Goal: Task Accomplishment & Management: Use online tool/utility

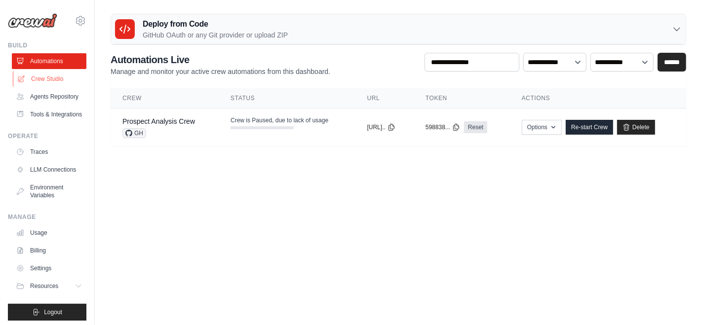
click at [57, 77] on link "Crew Studio" at bounding box center [50, 79] width 75 height 16
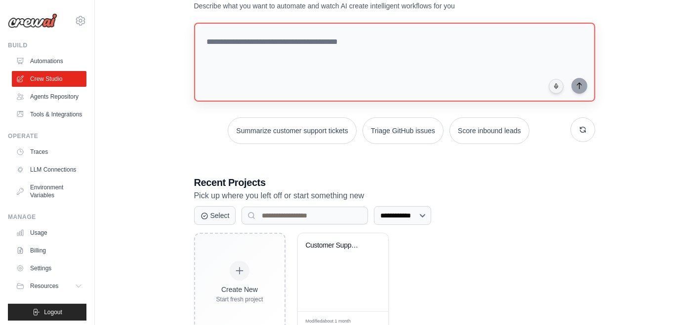
scroll to position [72, 0]
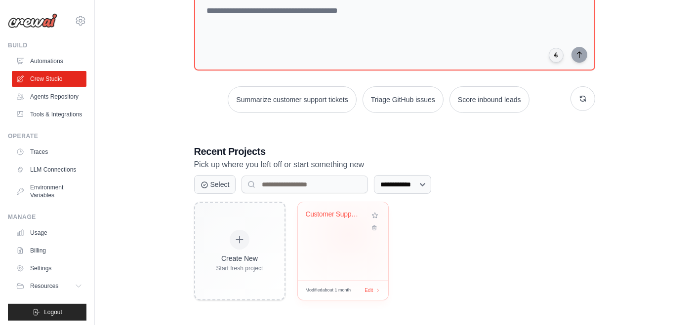
click at [348, 233] on div "Customer Support Ticket Automation" at bounding box center [343, 241] width 90 height 78
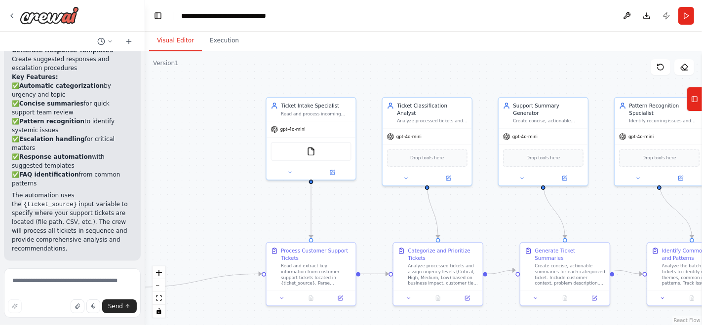
scroll to position [1103, 0]
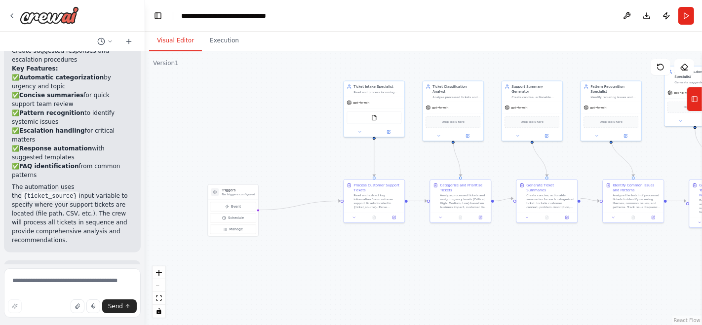
drag, startPoint x: 282, startPoint y: 211, endPoint x: 323, endPoint y: 160, distance: 65.3
click at [323, 160] on div ".deletable-edge-delete-btn { width: 20px; height: 20px; border: 0px solid #ffff…" at bounding box center [423, 188] width 557 height 274
drag, startPoint x: 229, startPoint y: 197, endPoint x: 255, endPoint y: 112, distance: 88.7
click at [259, 112] on p "No triggers configured" at bounding box center [275, 112] width 33 height 4
drag, startPoint x: 356, startPoint y: 190, endPoint x: 318, endPoint y: 191, distance: 38.0
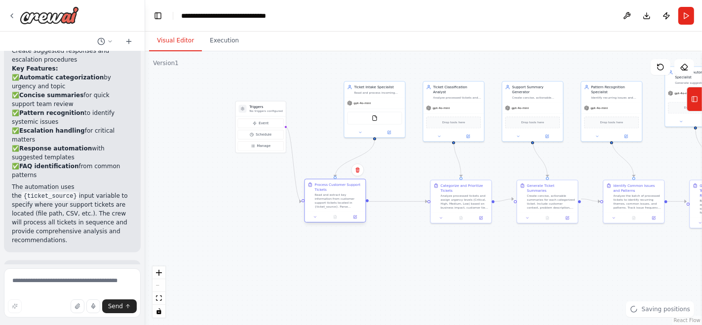
click at [318, 191] on div "Process Customer Support Tickets" at bounding box center [339, 188] width 48 height 10
drag, startPoint x: 444, startPoint y: 190, endPoint x: 409, endPoint y: 191, distance: 35.6
click at [409, 191] on div "Categorize and Prioritize Tickets" at bounding box center [427, 188] width 48 height 10
drag, startPoint x: 542, startPoint y: 187, endPoint x: 530, endPoint y: 188, distance: 11.4
click at [530, 188] on div "Generate Ticket Summaries Create concise, actionable summaries for each categor…" at bounding box center [541, 196] width 48 height 27
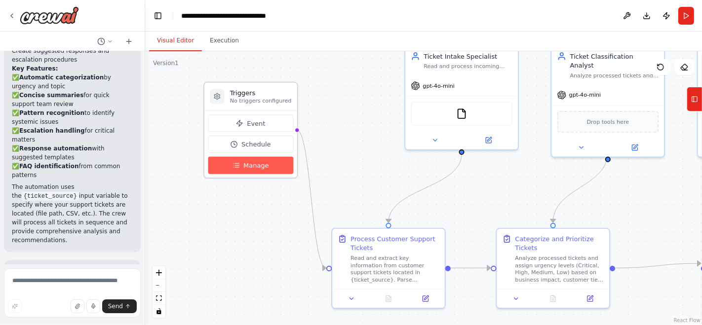
click at [256, 165] on span "Manage" at bounding box center [256, 165] width 26 height 9
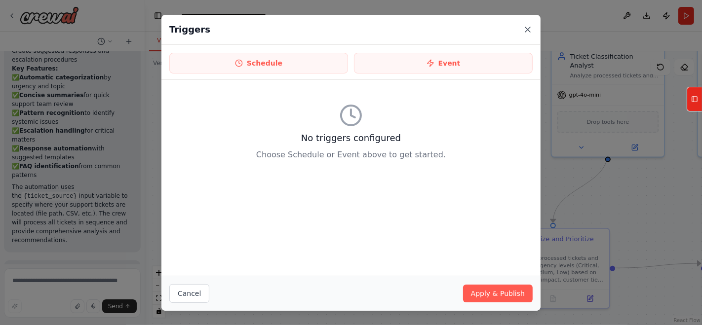
click at [525, 30] on icon at bounding box center [528, 30] width 10 height 10
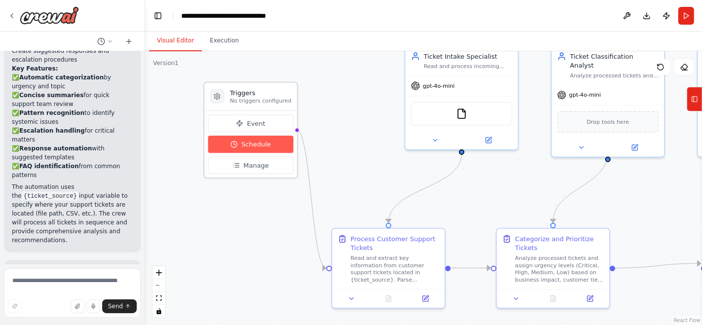
click at [233, 138] on button "Schedule" at bounding box center [250, 144] width 85 height 17
select select "******"
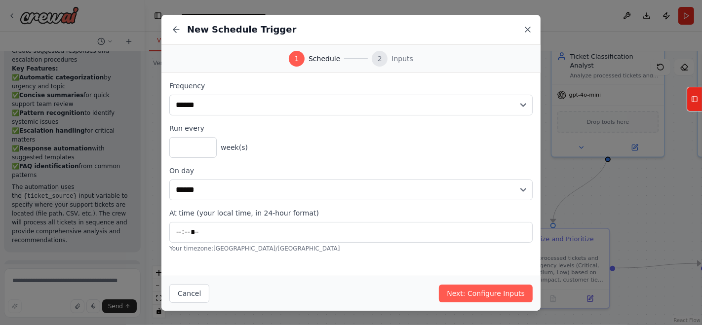
click at [525, 33] on icon at bounding box center [528, 30] width 10 height 10
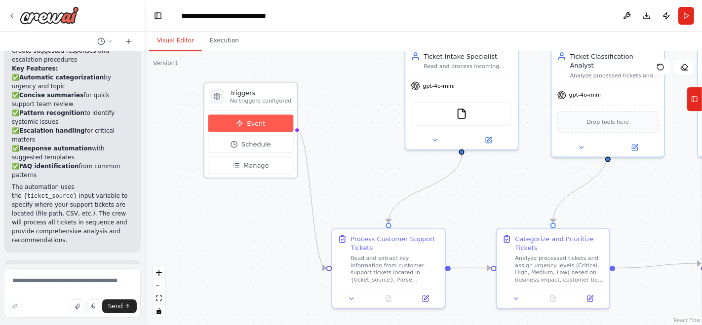
click at [259, 119] on span "Event" at bounding box center [256, 123] width 18 height 9
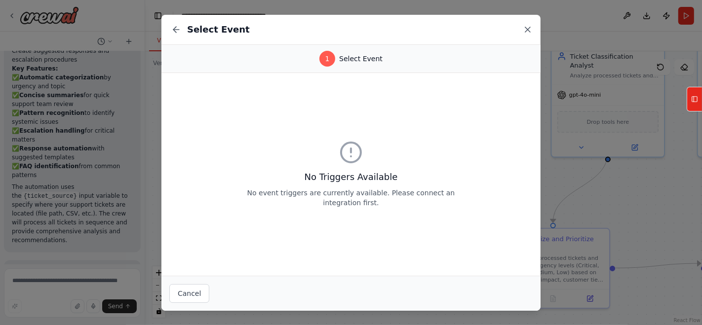
click at [527, 28] on icon at bounding box center [528, 30] width 10 height 10
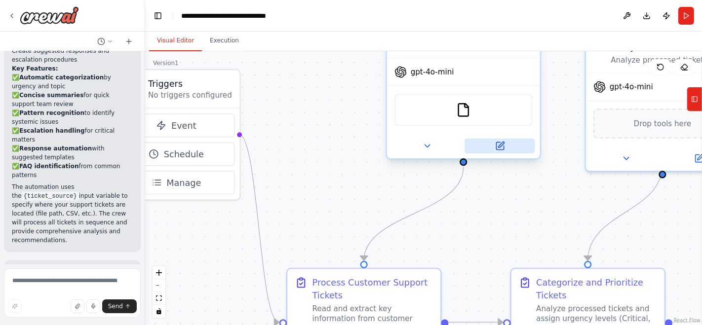
click at [504, 143] on icon at bounding box center [500, 146] width 10 height 10
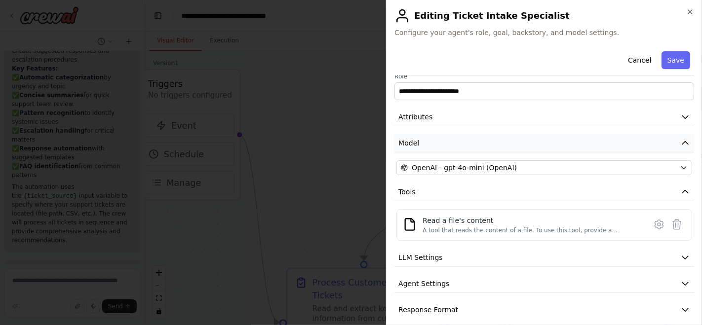
scroll to position [19, 0]
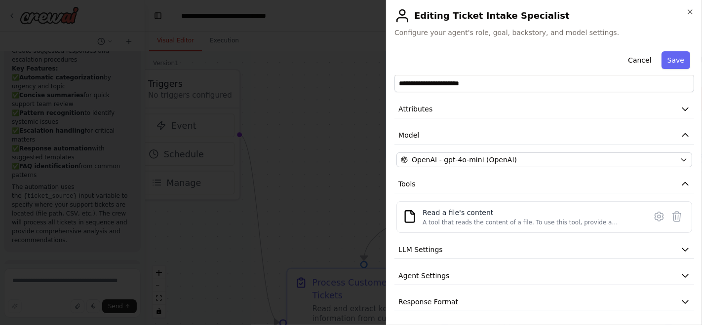
click at [696, 7] on div "**********" at bounding box center [544, 162] width 316 height 325
click at [692, 10] on icon "button" at bounding box center [690, 12] width 8 height 8
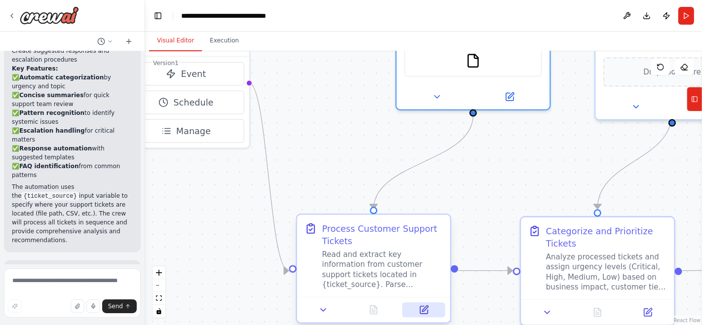
click at [424, 311] on icon at bounding box center [425, 309] width 6 height 6
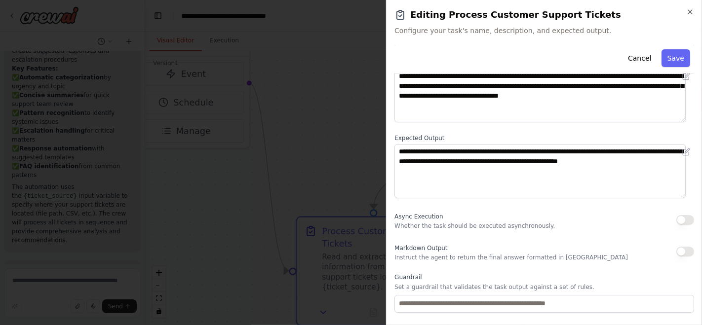
scroll to position [0, 0]
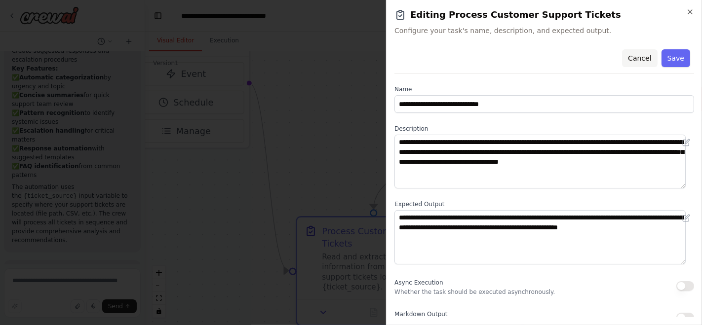
click at [634, 58] on button "Cancel" at bounding box center [639, 58] width 35 height 18
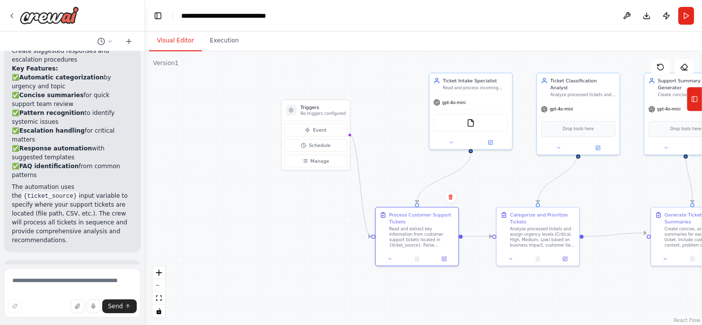
drag, startPoint x: 480, startPoint y: 203, endPoint x: 378, endPoint y: 191, distance: 103.0
click at [378, 191] on div ".deletable-edge-delete-btn { width: 20px; height: 20px; border: 0px solid #ffff…" at bounding box center [423, 188] width 557 height 274
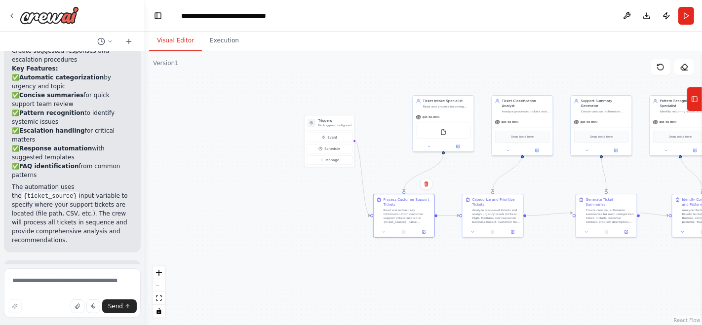
click at [699, 102] on button "Tools" at bounding box center [694, 99] width 15 height 25
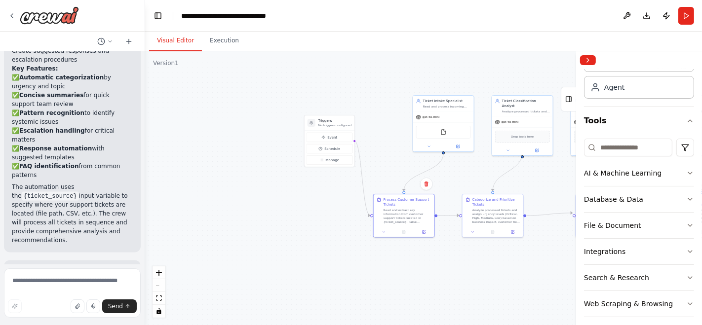
scroll to position [25, 0]
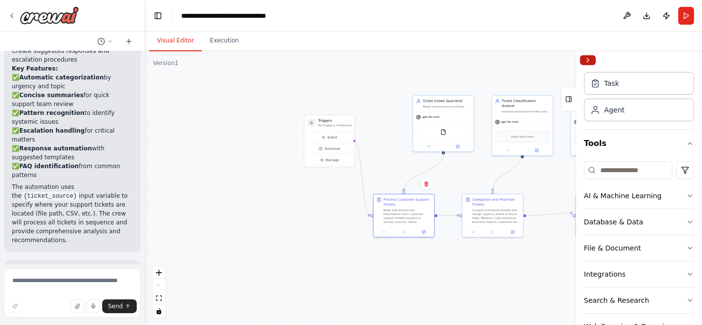
click at [590, 61] on button "Collapse right sidebar" at bounding box center [588, 60] width 16 height 10
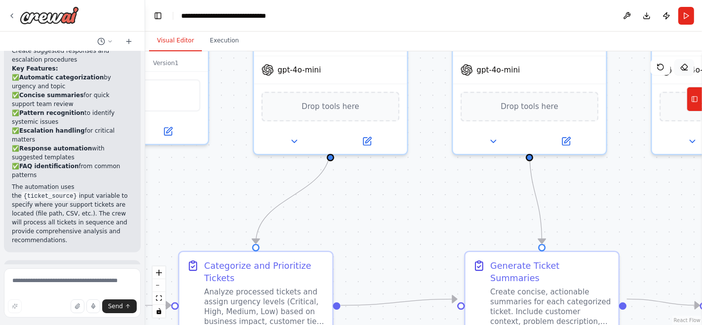
click at [684, 70] on icon at bounding box center [684, 67] width 8 height 8
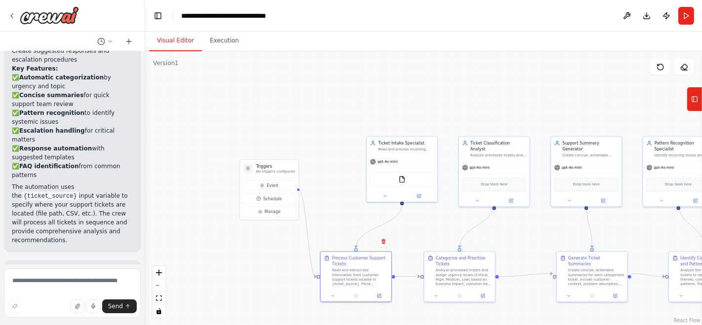
drag, startPoint x: 619, startPoint y: 204, endPoint x: 630, endPoint y: 243, distance: 40.2
click at [630, 243] on div ".deletable-edge-delete-btn { width: 20px; height: 20px; border: 0px solid #ffff…" at bounding box center [423, 188] width 557 height 274
click at [218, 42] on button "Execution" at bounding box center [224, 41] width 45 height 21
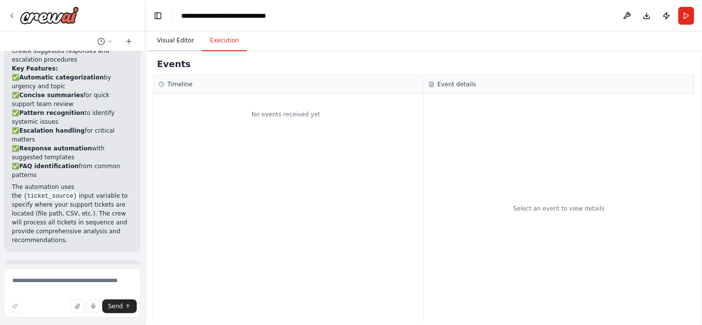
click at [183, 48] on button "Visual Editor" at bounding box center [175, 41] width 53 height 21
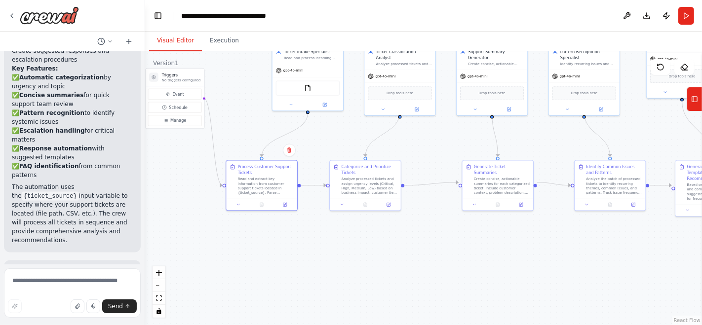
drag, startPoint x: 324, startPoint y: 148, endPoint x: 261, endPoint y: 84, distance: 89.4
click at [261, 84] on div ".deletable-edge-delete-btn { width: 20px; height: 20px; border: 0px solid #ffff…" at bounding box center [423, 188] width 557 height 274
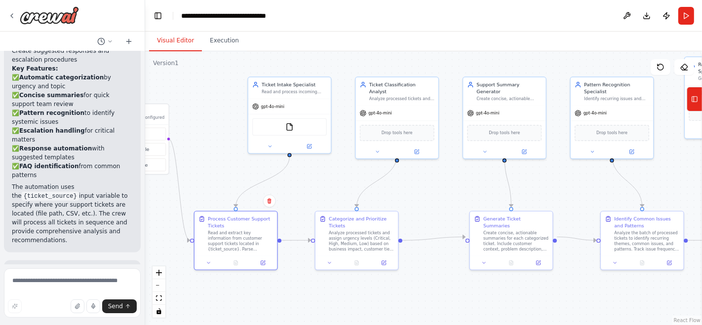
drag, startPoint x: 431, startPoint y: 129, endPoint x: 431, endPoint y: 252, distance: 122.9
click at [431, 252] on div ".deletable-edge-delete-btn { width: 20px; height: 20px; border: 0px solid #ffff…" at bounding box center [423, 188] width 557 height 274
